Goal: Entertainment & Leisure: Browse casually

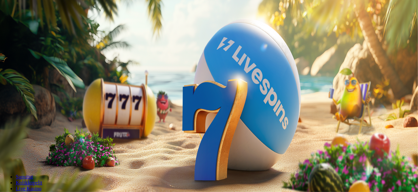
click at [48, 27] on button "Kirjaudu" at bounding box center [45, 23] width 21 height 7
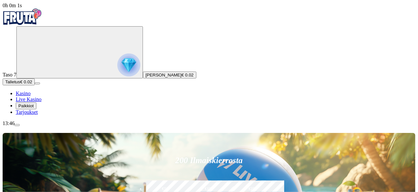
click at [117, 68] on img "Primary" at bounding box center [128, 64] width 23 height 23
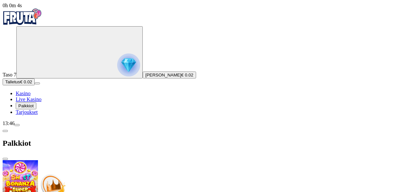
scroll to position [44, 0]
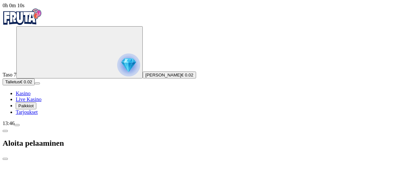
drag, startPoint x: 98, startPoint y: 140, endPoint x: 75, endPoint y: 142, distance: 22.6
type input "**"
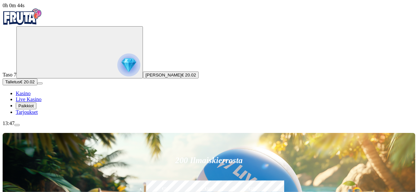
click at [117, 70] on img "Primary" at bounding box center [128, 64] width 23 height 23
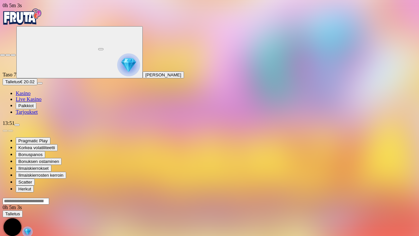
click at [13, 55] on span "fullscreen-exit icon" at bounding box center [13, 55] width 0 height 0
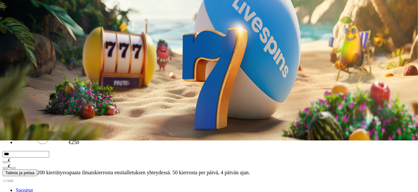
scroll to position [52, 0]
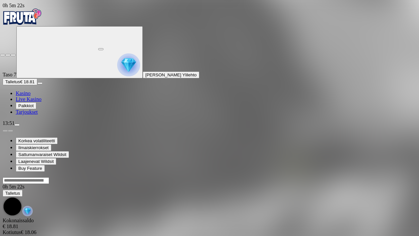
click at [10, 54] on button "button" at bounding box center [12, 55] width 5 height 2
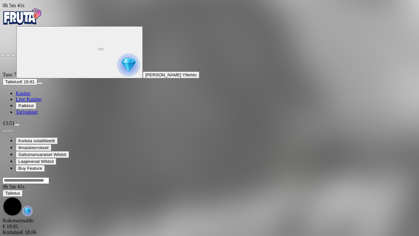
click at [13, 55] on span "fullscreen-exit icon" at bounding box center [13, 55] width 0 height 0
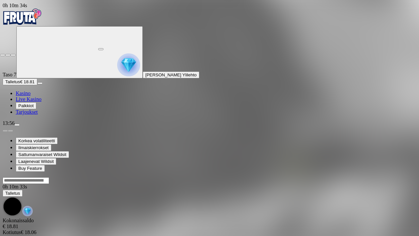
click at [3, 55] on span "close icon" at bounding box center [3, 55] width 0 height 0
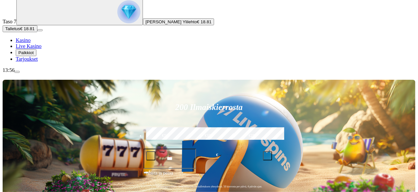
scroll to position [53, 0]
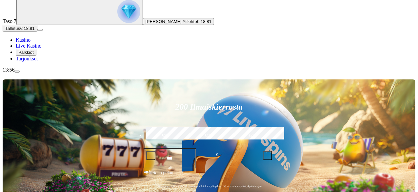
drag, startPoint x: 224, startPoint y: 161, endPoint x: 246, endPoint y: 166, distance: 22.9
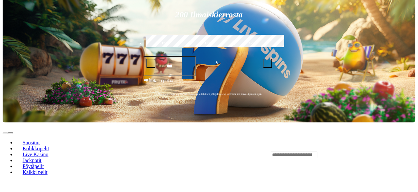
scroll to position [180, 0]
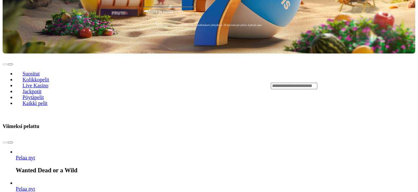
scroll to position [214, 0]
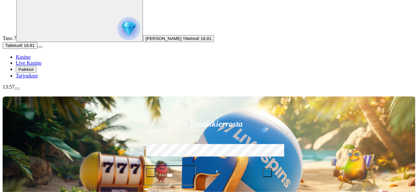
scroll to position [37, 0]
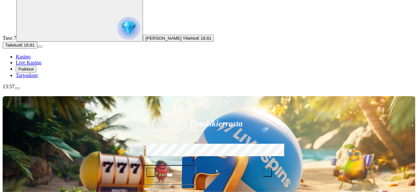
type input "**********"
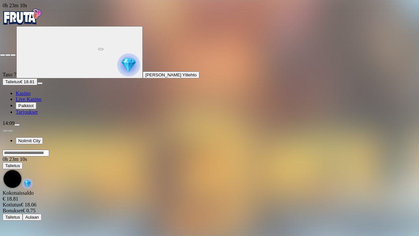
click at [13, 55] on span "fullscreen-exit icon" at bounding box center [13, 55] width 0 height 0
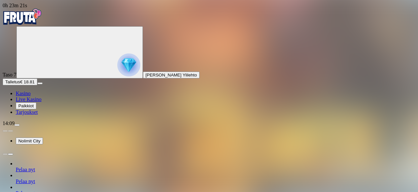
click at [10, 154] on span "chevron-right icon" at bounding box center [10, 154] width 0 height 0
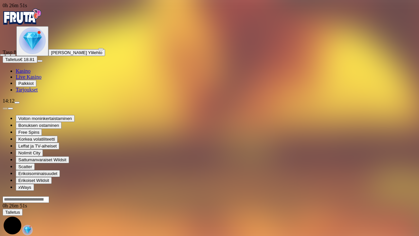
click at [3, 55] on span "close icon" at bounding box center [3, 55] width 0 height 0
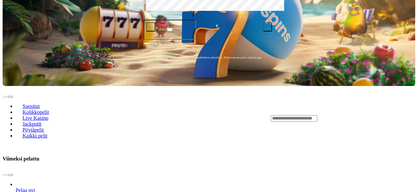
scroll to position [160, 0]
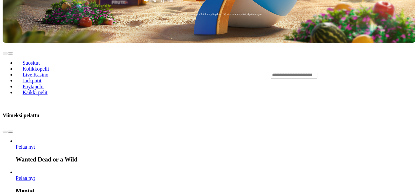
scroll to position [238, 0]
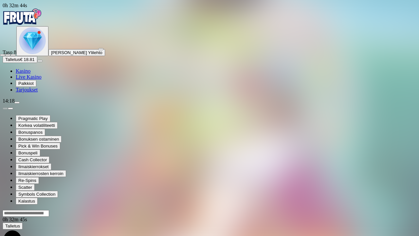
click at [3, 55] on span "close icon" at bounding box center [3, 55] width 0 height 0
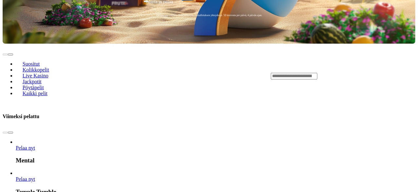
scroll to position [218, 0]
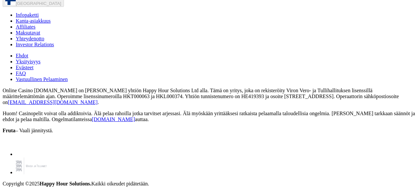
scroll to position [3088, 0]
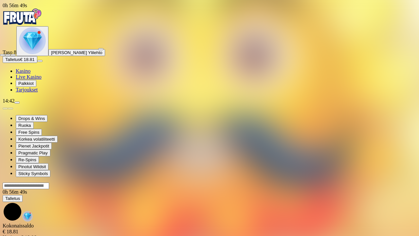
click at [13, 55] on span "fullscreen-exit icon" at bounding box center [13, 55] width 0 height 0
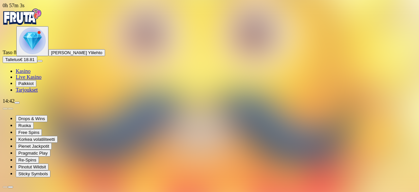
click at [10, 187] on span "chevron-right icon" at bounding box center [10, 187] width 0 height 0
type input "*********"
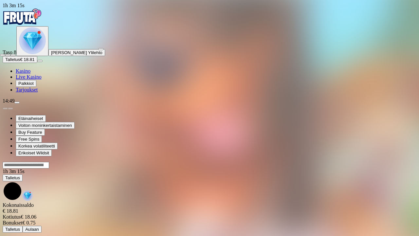
click at [13, 55] on span "fullscreen-exit icon" at bounding box center [13, 55] width 0 height 0
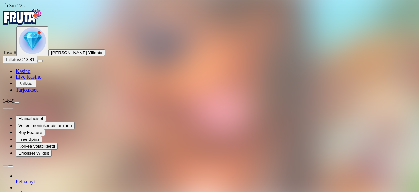
click at [10, 166] on span "chevron-right icon" at bounding box center [10, 166] width 0 height 0
click at [5, 166] on span "chevron-left icon" at bounding box center [5, 166] width 0 height 0
click at [28, 178] on span "Pelaa nyt" at bounding box center [25, 181] width 19 height 6
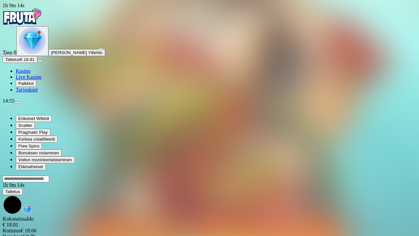
click at [13, 55] on span "fullscreen-exit icon" at bounding box center [13, 55] width 0 height 0
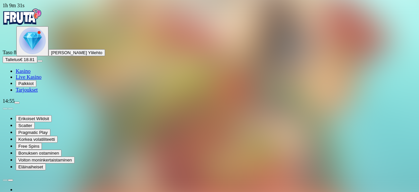
click at [10, 180] on span "chevron-right icon" at bounding box center [10, 180] width 0 height 0
click at [39, 148] on span "Free Spins" at bounding box center [28, 145] width 21 height 5
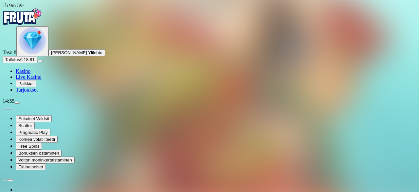
click at [10, 180] on span "chevron-right icon" at bounding box center [10, 180] width 0 height 0
click at [55, 141] on span "Korkea volatiliteetti" at bounding box center [36, 139] width 37 height 5
click at [27, 191] on span "Pelaa nyt" at bounding box center [25, 195] width 19 height 6
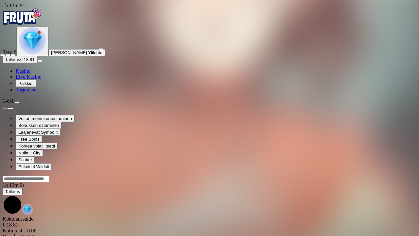
click at [13, 55] on span "fullscreen-exit icon" at bounding box center [13, 55] width 0 height 0
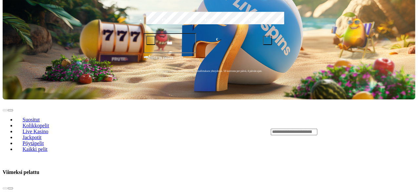
scroll to position [147, 0]
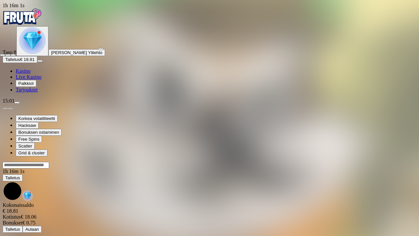
click at [13, 55] on span "fullscreen-exit icon" at bounding box center [13, 55] width 0 height 0
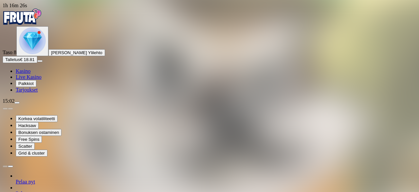
click at [10, 166] on span "chevron-right icon" at bounding box center [10, 166] width 0 height 0
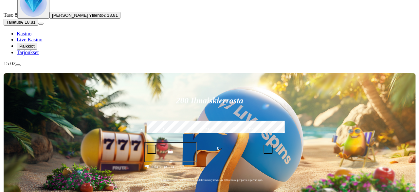
scroll to position [38, 0]
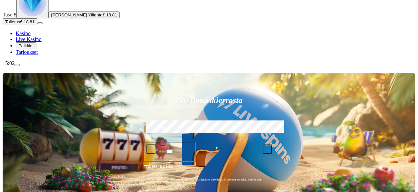
click at [17, 65] on span "menu icon" at bounding box center [17, 65] width 0 height 0
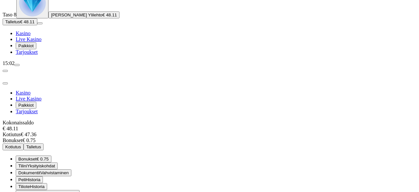
click at [5, 83] on span "close icon" at bounding box center [5, 83] width 0 height 0
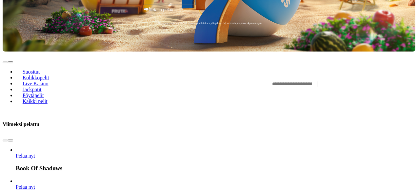
scroll to position [194, 0]
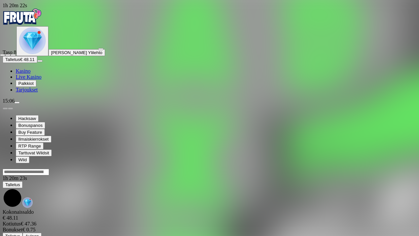
click at [13, 55] on span "fullscreen-exit icon" at bounding box center [13, 55] width 0 height 0
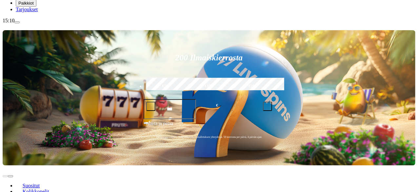
scroll to position [81, 0]
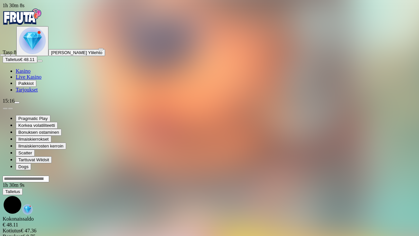
click at [13, 55] on span "fullscreen-exit icon" at bounding box center [13, 55] width 0 height 0
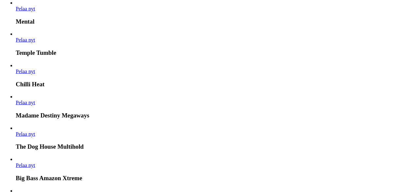
scroll to position [373, 0]
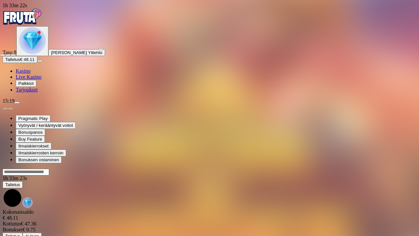
click at [13, 55] on span "fullscreen-exit icon" at bounding box center [13, 55] width 0 height 0
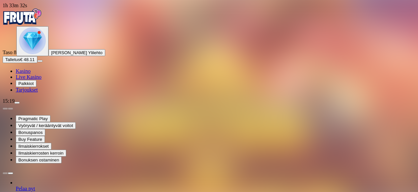
click at [10, 173] on span "chevron-right icon" at bounding box center [10, 173] width 0 height 0
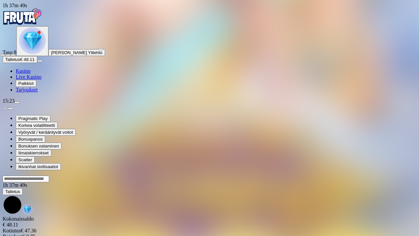
click at [13, 55] on span "fullscreen-exit icon" at bounding box center [13, 55] width 0 height 0
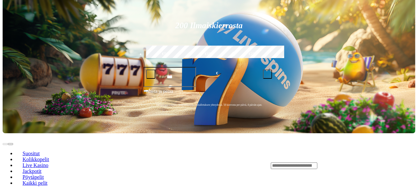
scroll to position [113, 0]
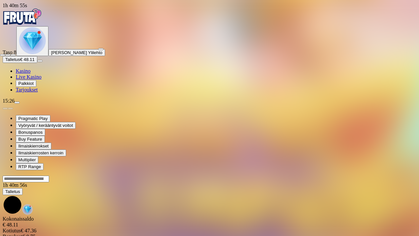
click at [3, 55] on span "close icon" at bounding box center [3, 55] width 0 height 0
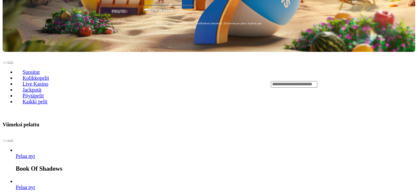
scroll to position [274, 0]
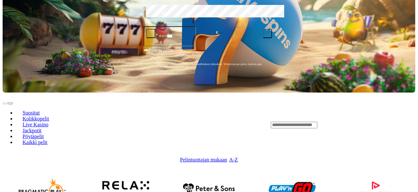
scroll to position [155, 0]
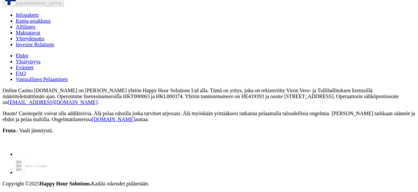
scroll to position [1673, 0]
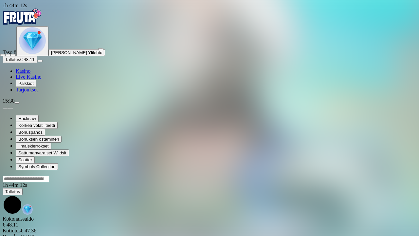
click at [13, 55] on span "fullscreen-exit icon" at bounding box center [13, 55] width 0 height 0
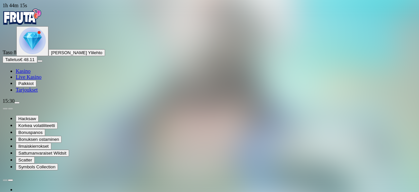
click at [10, 180] on span "chevron-right icon" at bounding box center [10, 180] width 0 height 0
type input "*"
type input "***"
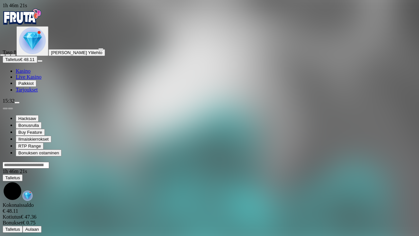
click at [3, 55] on span "close icon" at bounding box center [3, 55] width 0 height 0
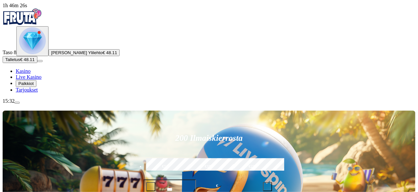
click at [36, 54] on img "Primary" at bounding box center [32, 40] width 27 height 27
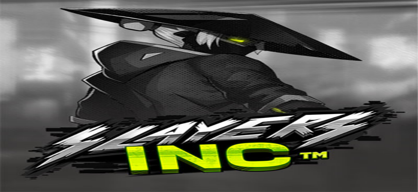
click at [117, 70] on img "Primary" at bounding box center [128, 64] width 23 height 23
